Goal: Task Accomplishment & Management: Use online tool/utility

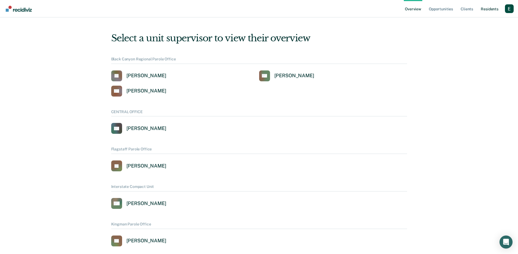
click at [490, 8] on link "Resident s" at bounding box center [490, 8] width 20 height 17
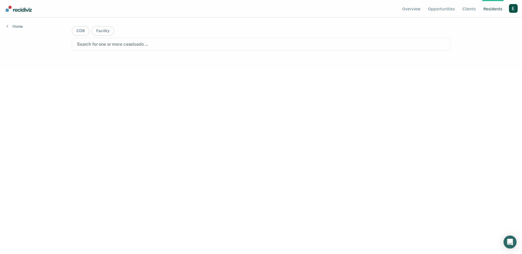
click at [507, 11] on ul "Overview Opportunities Client s Resident s" at bounding box center [455, 8] width 108 height 17
click at [508, 10] on ul "Overview Opportunities Client s Resident s" at bounding box center [455, 8] width 108 height 17
click at [511, 10] on div "Profile dropdown button" at bounding box center [513, 8] width 9 height 9
click at [488, 24] on link "Profile" at bounding box center [491, 25] width 35 height 5
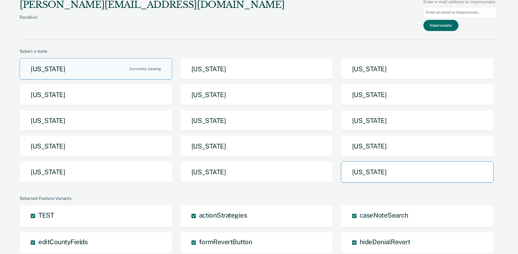
scroll to position [1, 0]
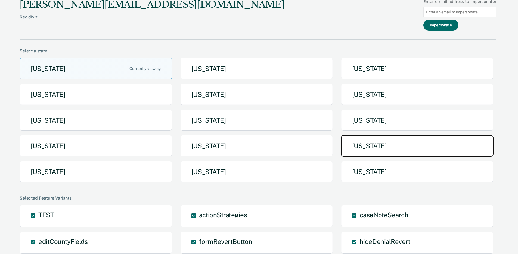
click at [384, 147] on button "[US_STATE]" at bounding box center [417, 145] width 153 height 21
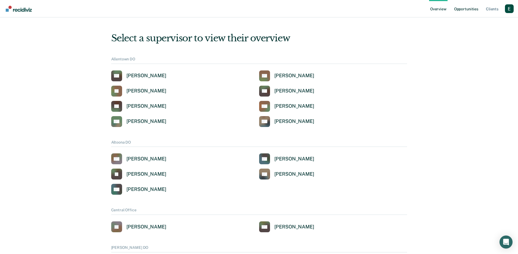
click at [461, 9] on link "Opportunities" at bounding box center [466, 8] width 26 height 17
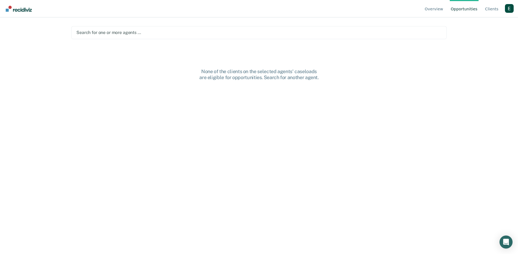
click at [158, 29] on div "Search for one or more agents …" at bounding box center [259, 32] width 366 height 7
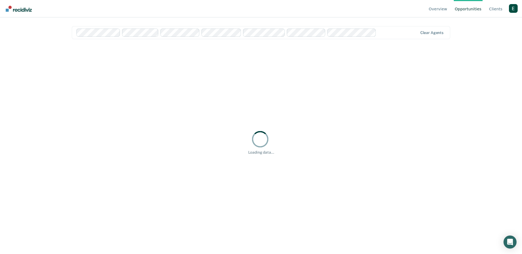
click at [159, 111] on div "None of the clients on the selected agents' caseloads are eligible for opportun…" at bounding box center [261, 142] width 379 height 193
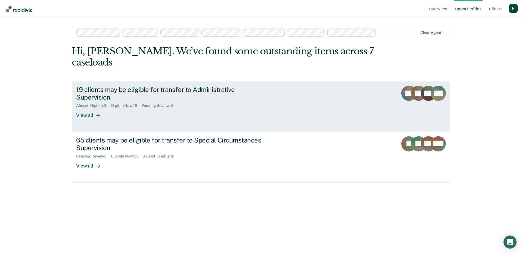
click at [152, 103] on div "19 clients may be eligible for transfer to Administrative Supervision Almost El…" at bounding box center [178, 102] width 204 height 33
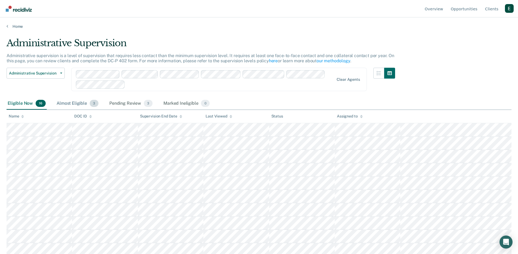
click at [88, 106] on div "Almost Eligible 3" at bounding box center [78, 104] width 44 height 12
